Goal: Task Accomplishment & Management: Use online tool/utility

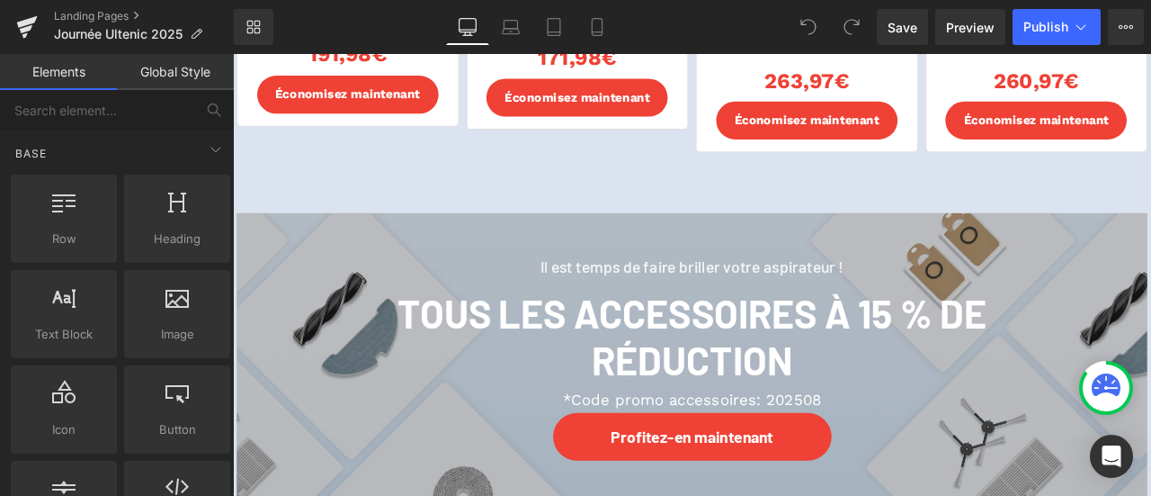
scroll to position [3688, 0]
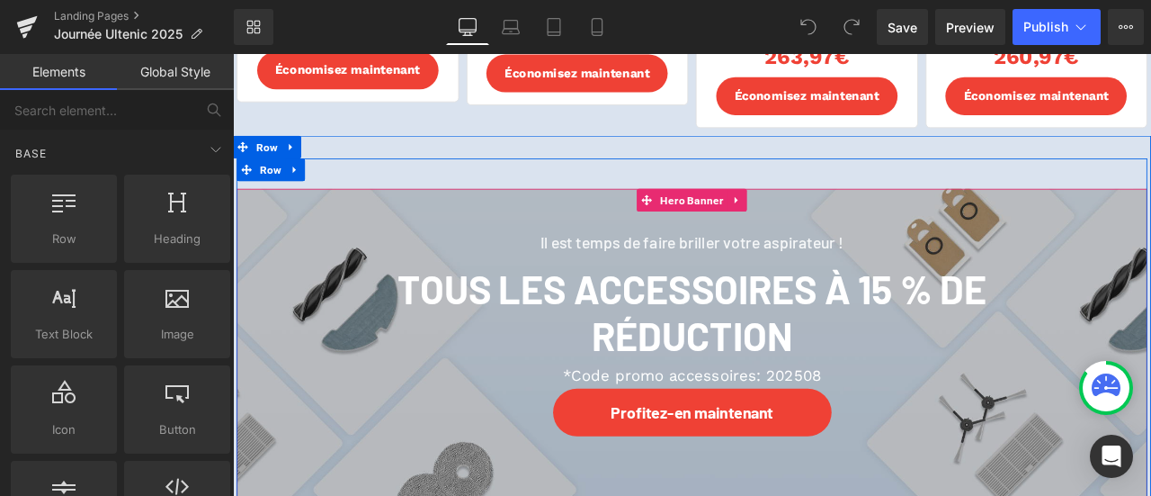
click at [307, 258] on span "Il est temps de faire briller votre aspirateur ! Heading Tous les accessoires à…" at bounding box center [776, 365] width 1079 height 302
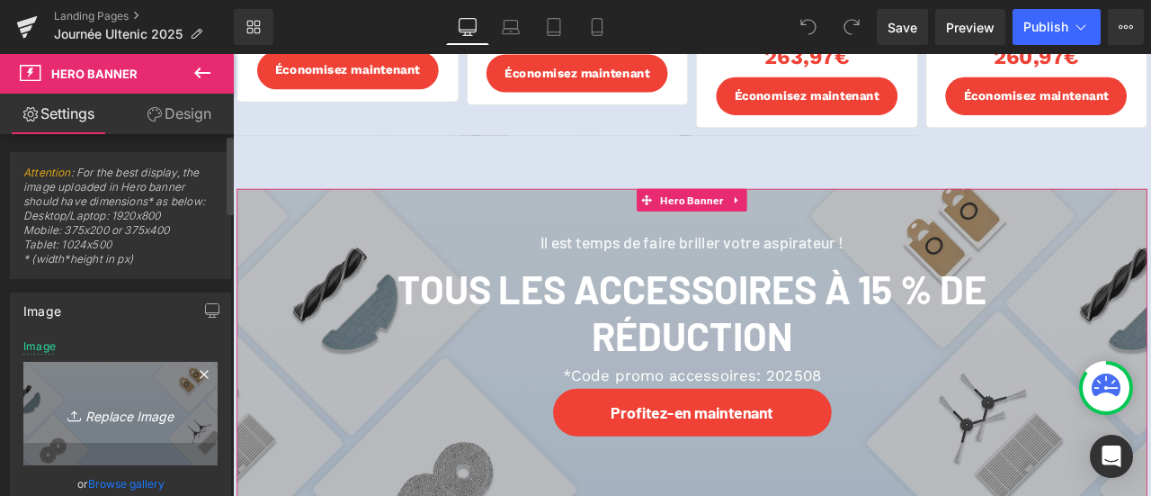
click at [117, 400] on link "Replace Image" at bounding box center [120, 413] width 194 height 103
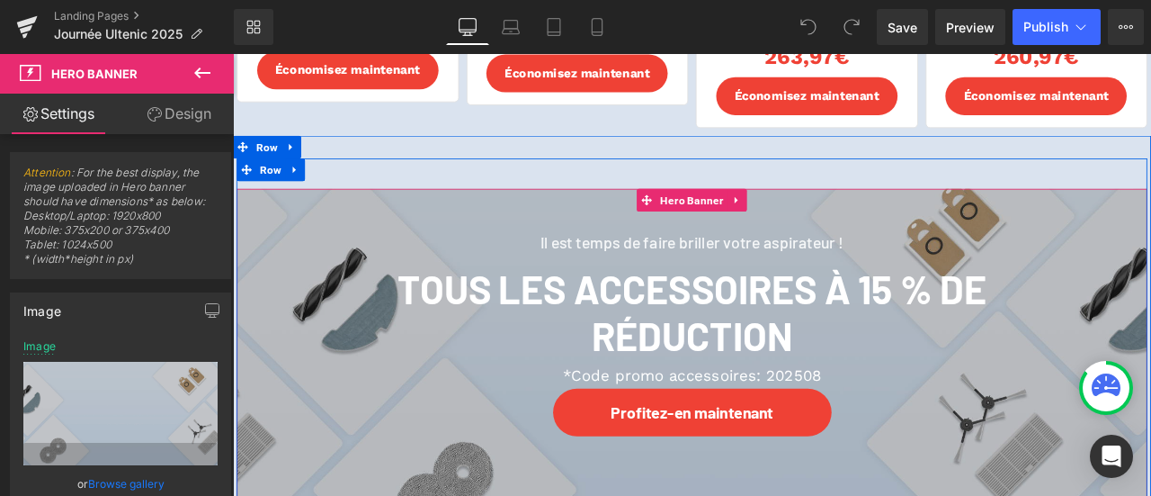
click at [1151, 340] on span "Il est temps de faire briller votre aspirateur ! Heading Tous les accessoires à…" at bounding box center [776, 365] width 1079 height 302
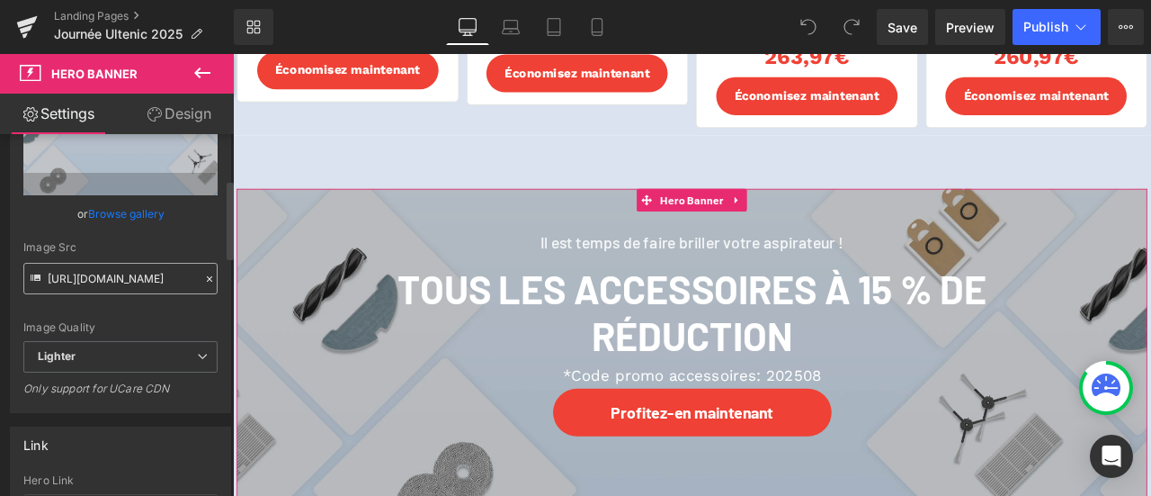
scroll to position [180, 0]
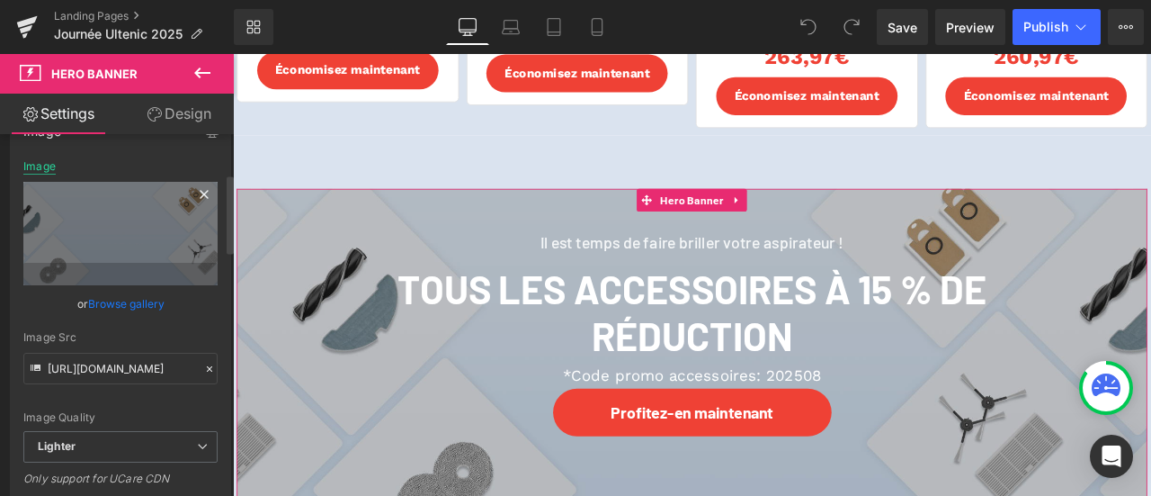
click at [40, 161] on div "Image" at bounding box center [39, 166] width 32 height 13
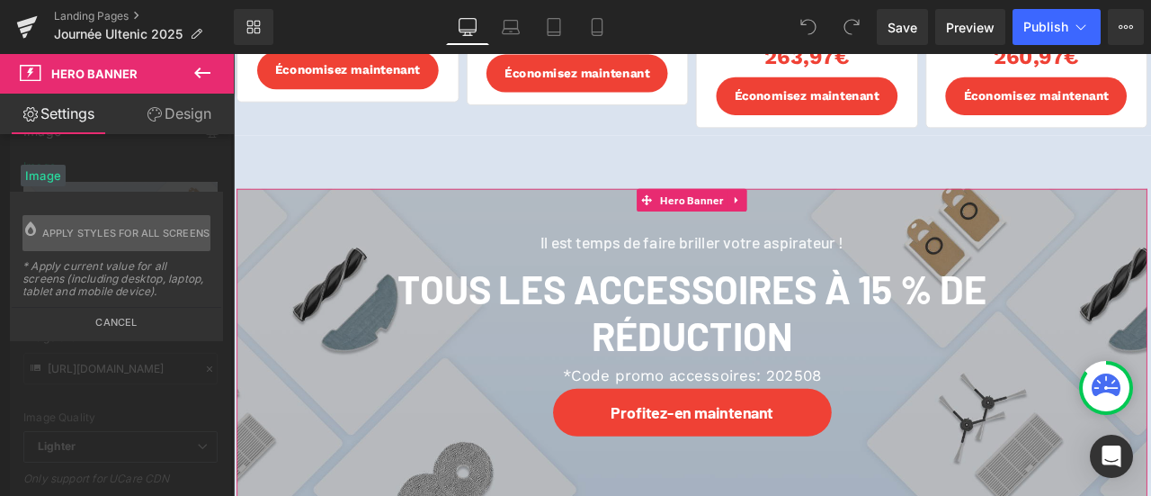
click at [118, 323] on button "Cancel" at bounding box center [117, 317] width 210 height 21
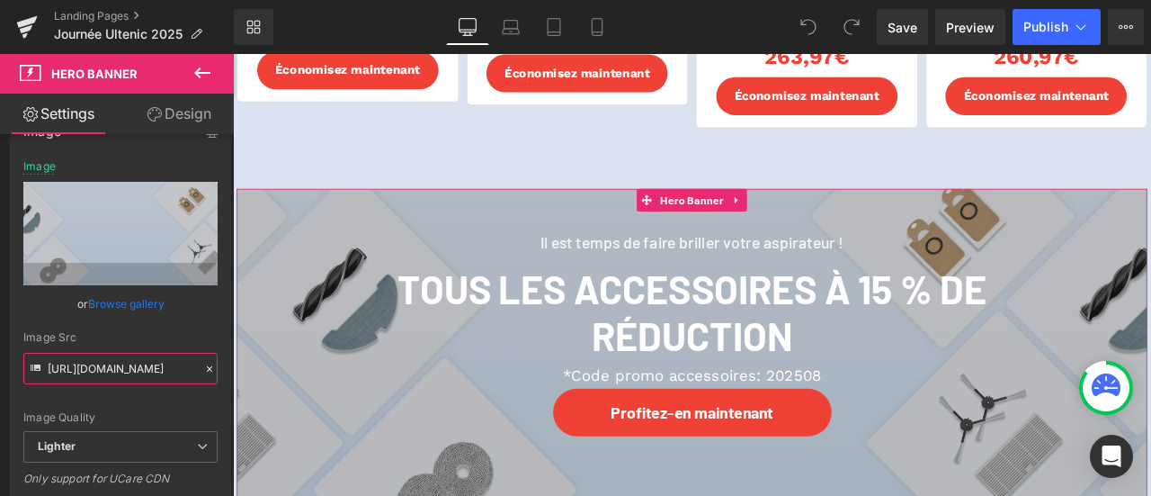
scroll to position [0, 579]
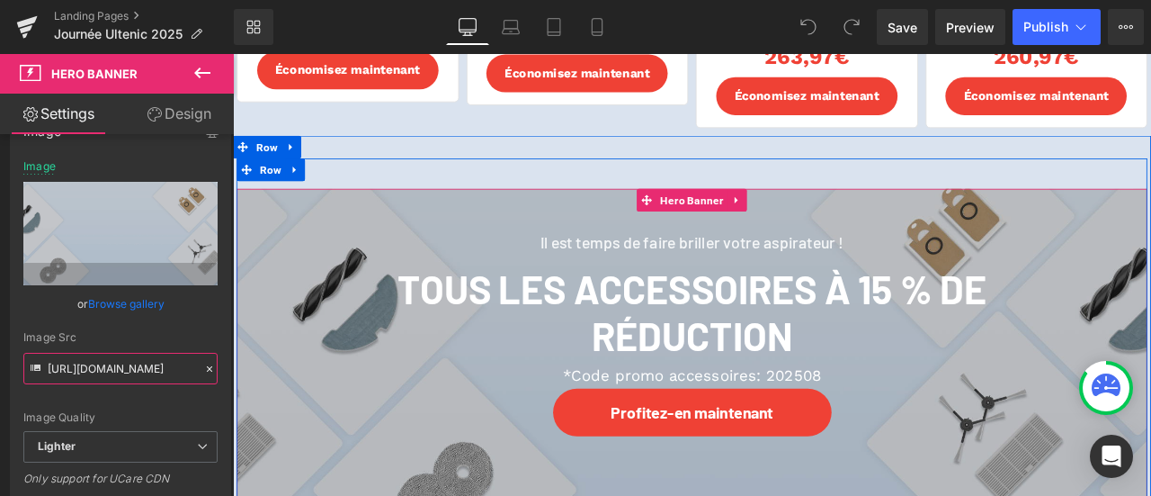
drag, startPoint x: 372, startPoint y: 424, endPoint x: 251, endPoint y: 421, distance: 120.6
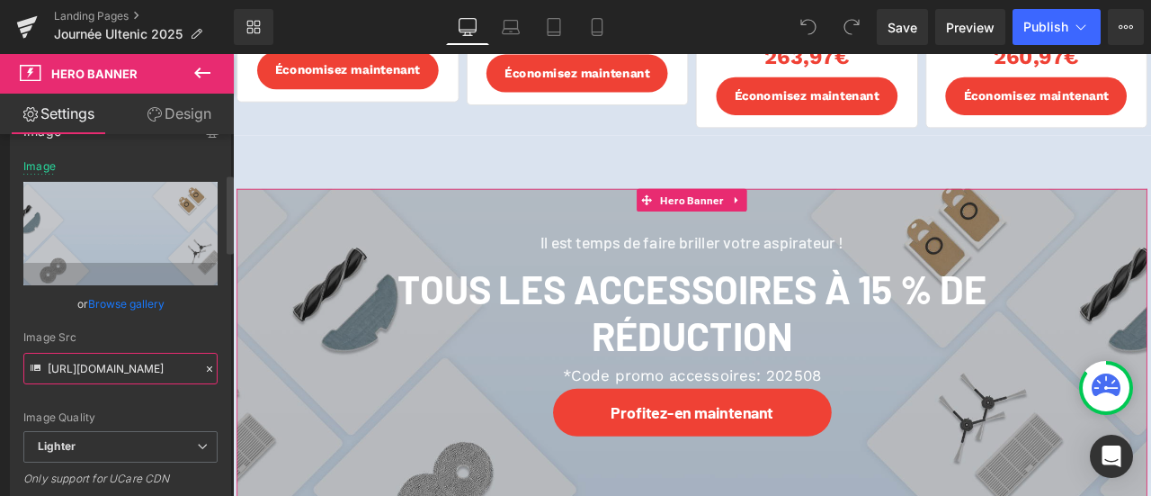
click at [137, 372] on input "[URL][DOMAIN_NAME]" at bounding box center [120, 368] width 194 height 31
drag, startPoint x: 128, startPoint y: 368, endPoint x: 0, endPoint y: 367, distance: 127.7
click at [0, 367] on div "Image [URL][DOMAIN_NAME] Image Replace Image Upload image or Browse gallery Ima…" at bounding box center [121, 301] width 242 height 404
click at [106, 372] on input "[URL][DOMAIN_NAME]" at bounding box center [120, 368] width 194 height 31
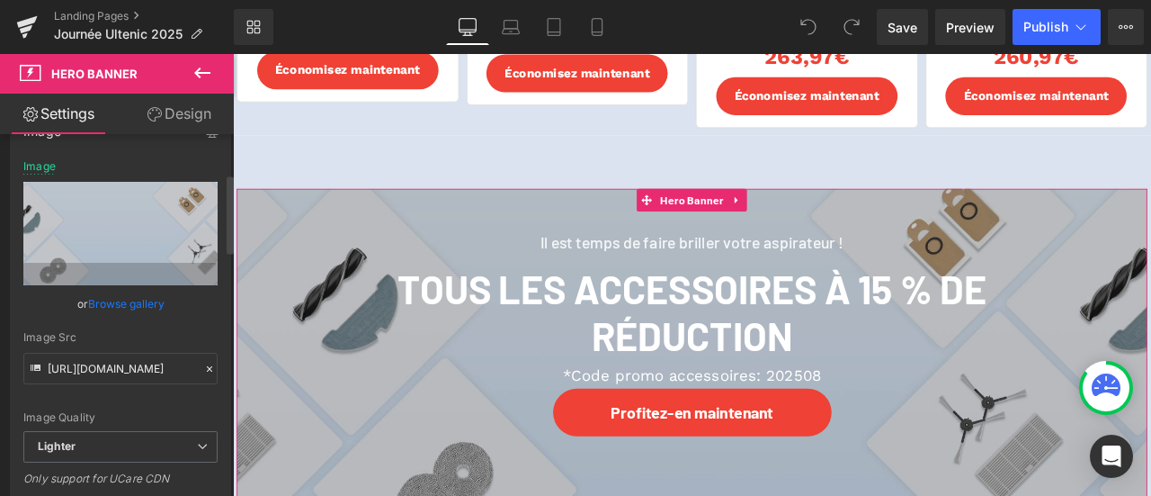
click at [115, 392] on div "Image Quality Lighter Lightest Lighter Lighter Lightest Only support for UCare …" at bounding box center [120, 295] width 194 height 271
drag, startPoint x: 102, startPoint y: 366, endPoint x: 193, endPoint y: 369, distance: 91.8
click at [193, 369] on input "[URL][DOMAIN_NAME]" at bounding box center [120, 368] width 194 height 31
click at [142, 406] on div "Image Quality Lighter Lightest Lighter Lighter Lightest Only support for UCare …" at bounding box center [120, 295] width 194 height 271
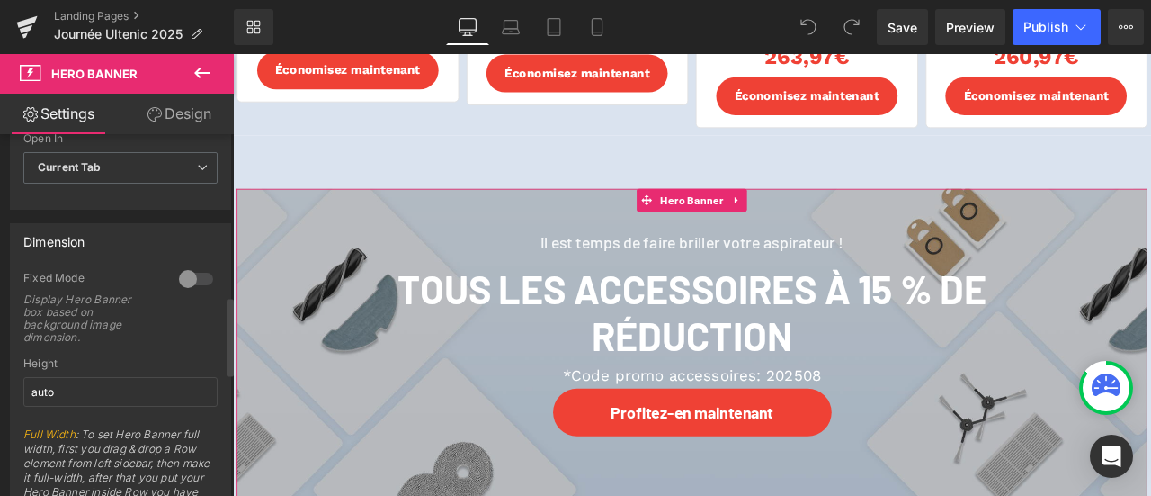
scroll to position [900, 0]
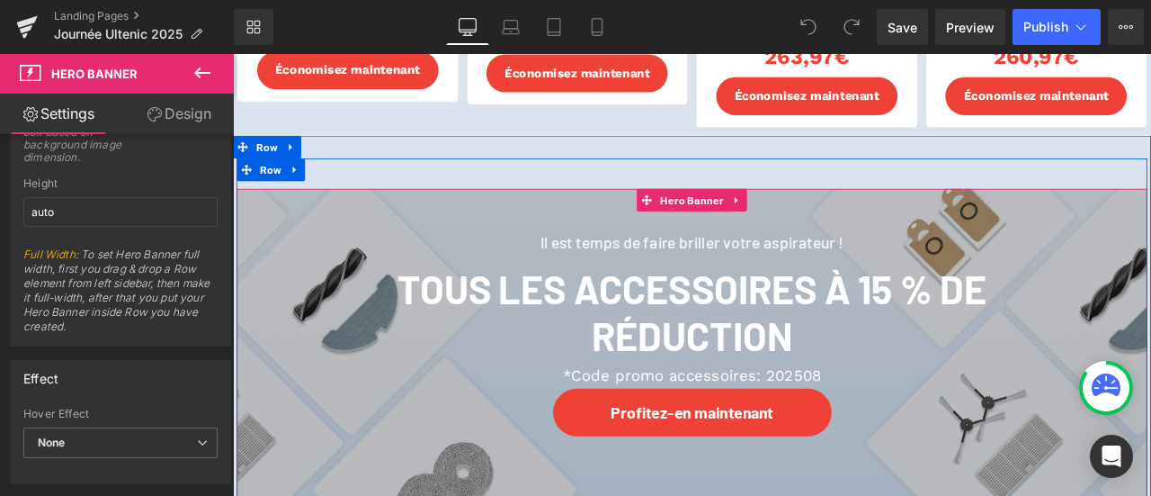
click at [264, 307] on span "Il est temps de faire briller votre aspirateur ! Heading Tous les accessoires à…" at bounding box center [776, 365] width 1079 height 302
click at [261, 194] on span "Row" at bounding box center [278, 191] width 34 height 27
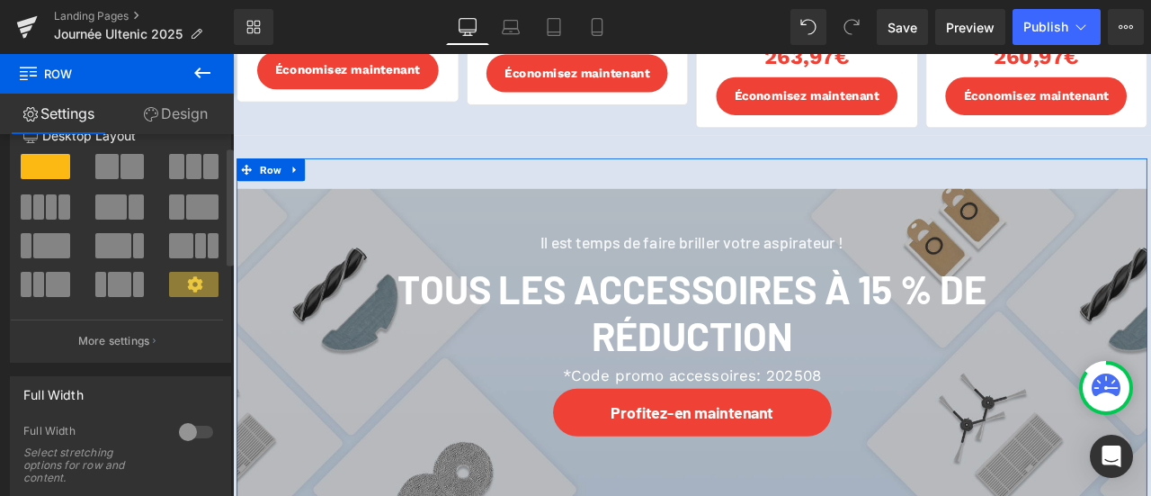
scroll to position [37, 0]
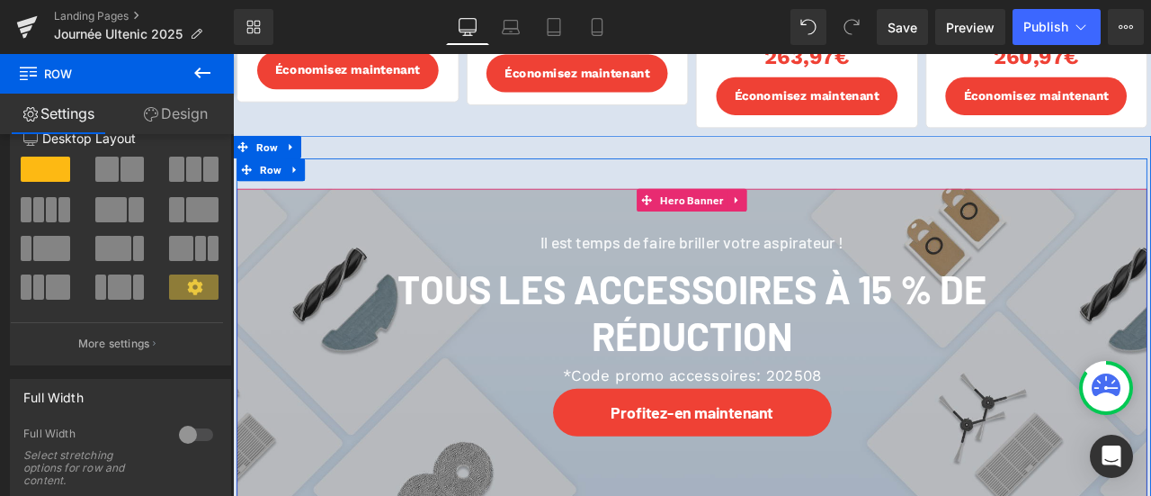
click at [308, 334] on span "Il est temps de faire briller votre aspirateur ! Heading Tous les accessoires à…" at bounding box center [776, 365] width 1079 height 302
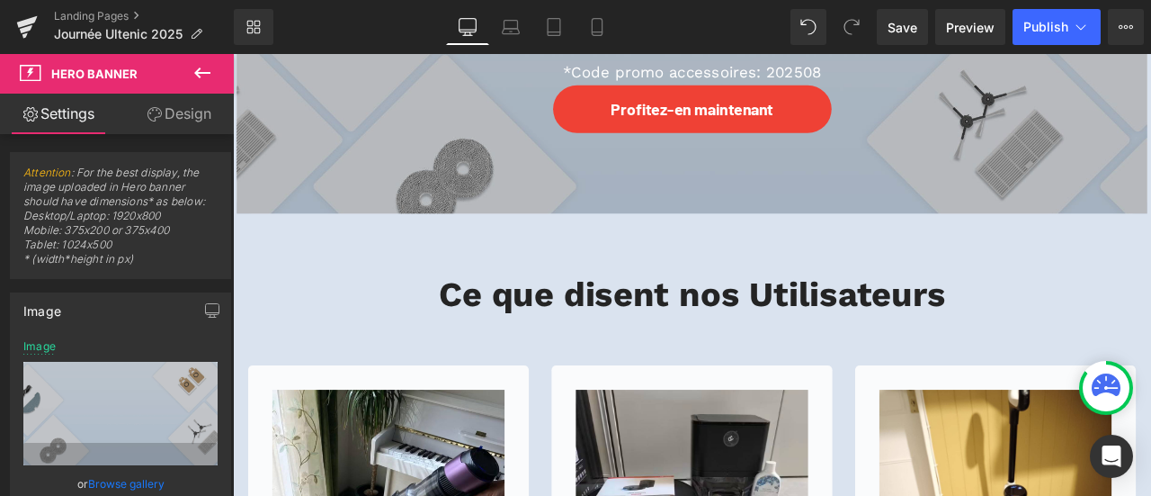
scroll to position [3868, 0]
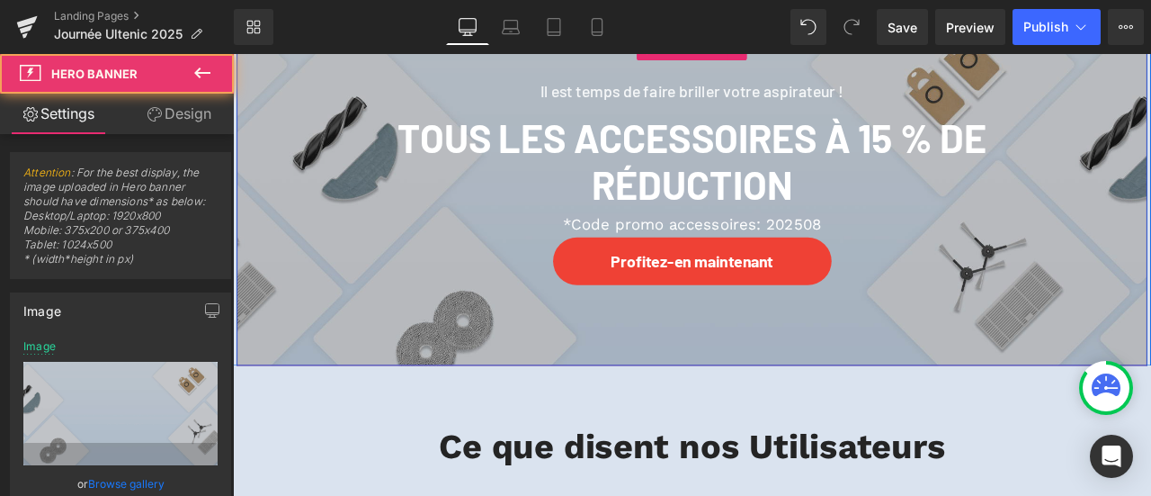
click at [310, 295] on span "Il est temps de faire briller votre aspirateur ! Heading Tous les accessoires à…" at bounding box center [776, 185] width 1079 height 302
